Goal: Transaction & Acquisition: Purchase product/service

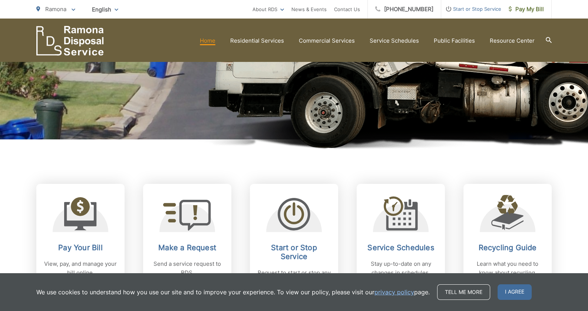
scroll to position [247, 0]
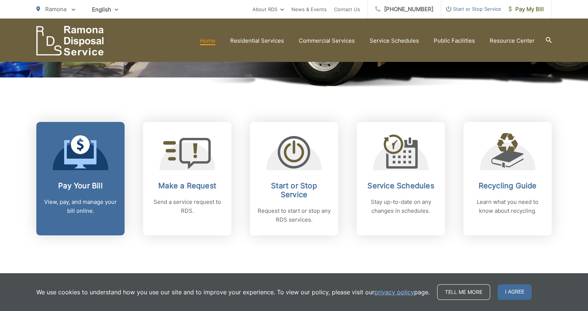
click at [91, 209] on p "View, pay, and manage your bill online." at bounding box center [80, 207] width 73 height 18
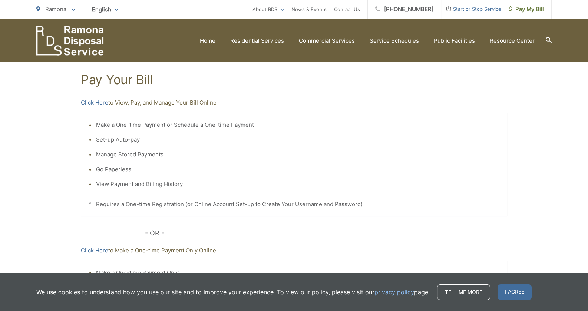
scroll to position [92, 0]
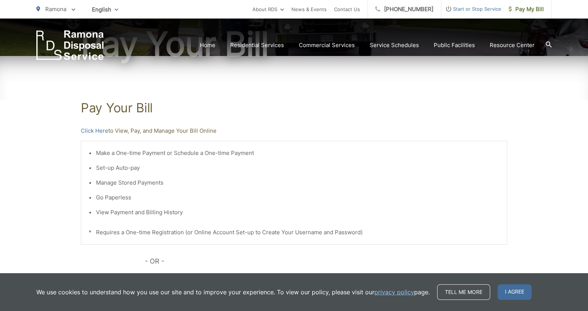
click at [213, 132] on p "Click Here to View, Pay, and Manage Your Bill Online" at bounding box center [294, 130] width 426 height 9
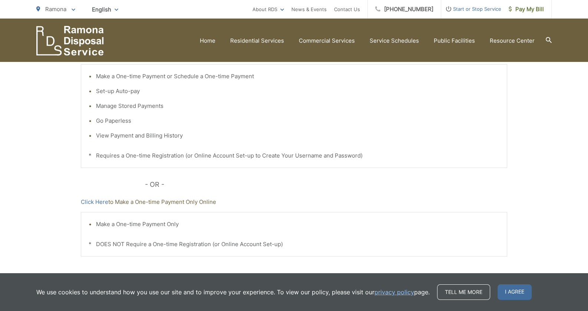
scroll to position [154, 0]
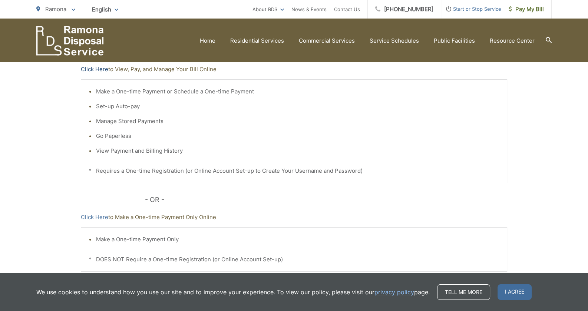
click at [99, 67] on link "Click Here" at bounding box center [94, 69] width 27 height 9
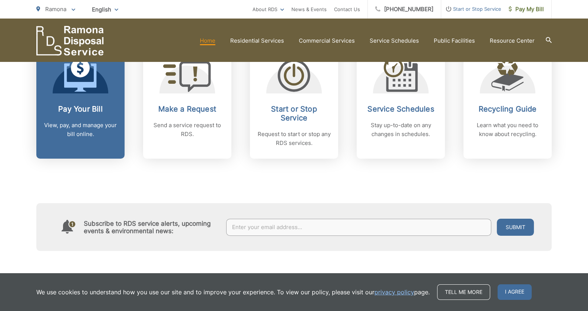
scroll to position [309, 0]
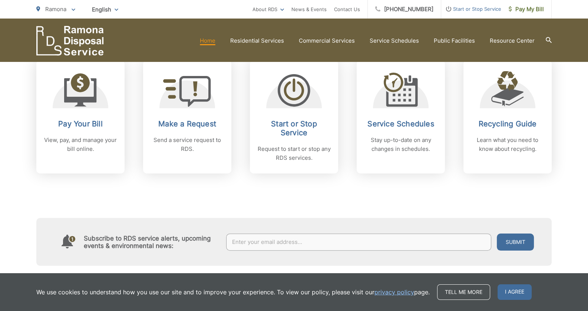
click at [77, 141] on p "View, pay, and manage your bill online." at bounding box center [80, 145] width 73 height 18
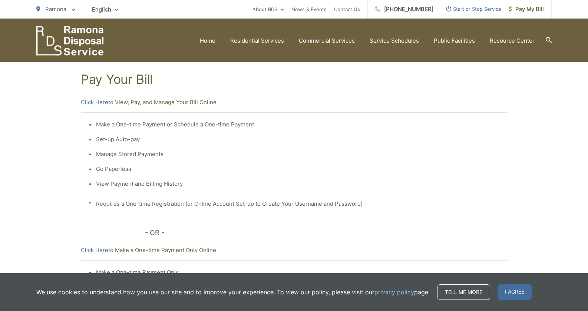
scroll to position [123, 0]
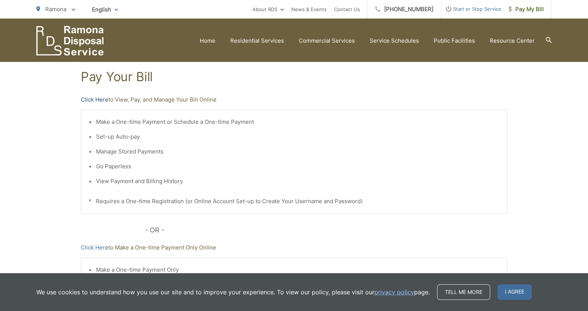
click at [103, 100] on link "Click Here" at bounding box center [94, 99] width 27 height 9
